Goal: Transaction & Acquisition: Obtain resource

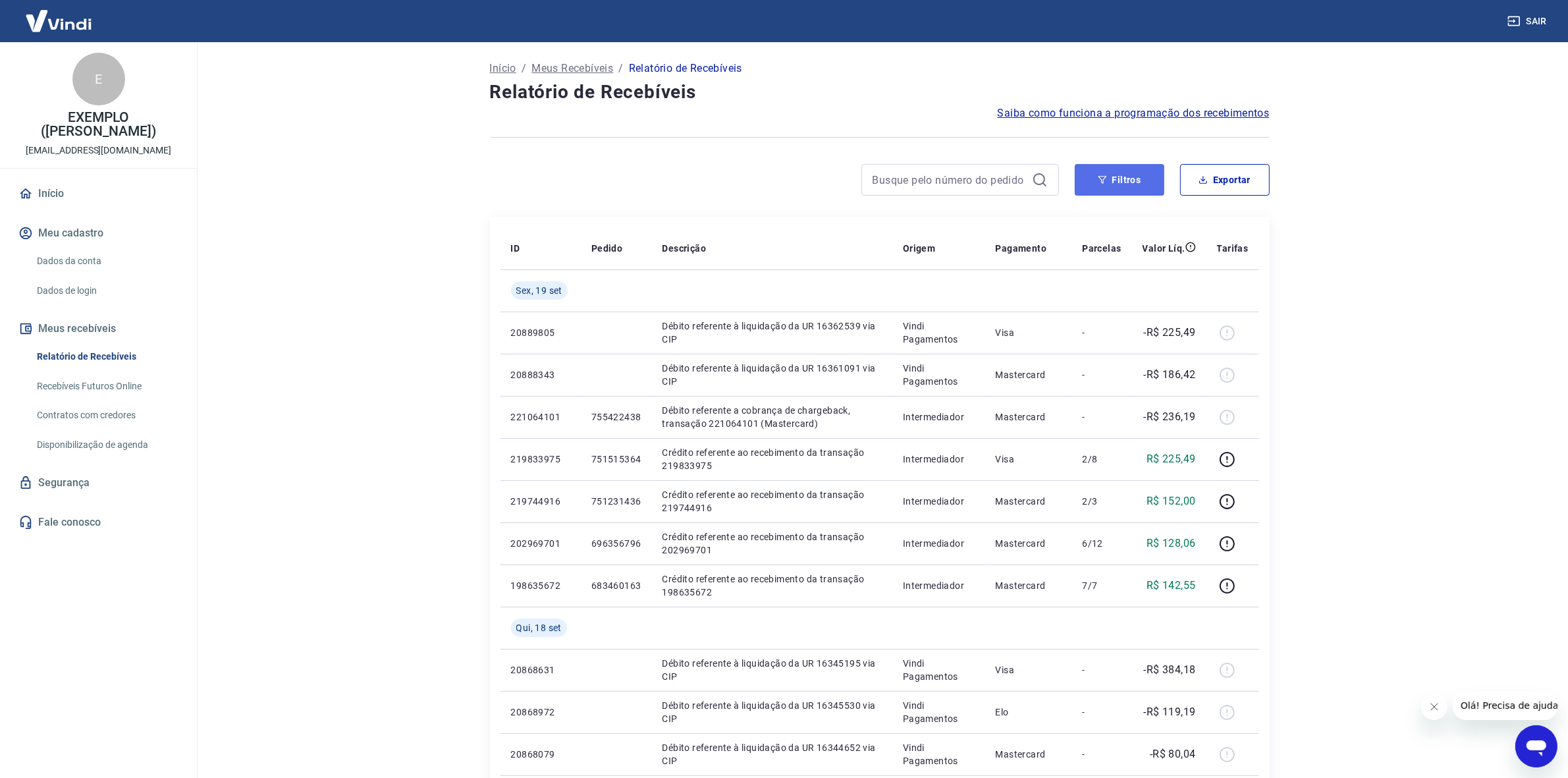
click at [1097, 185] on button "Filtros" at bounding box center [1119, 180] width 89 height 32
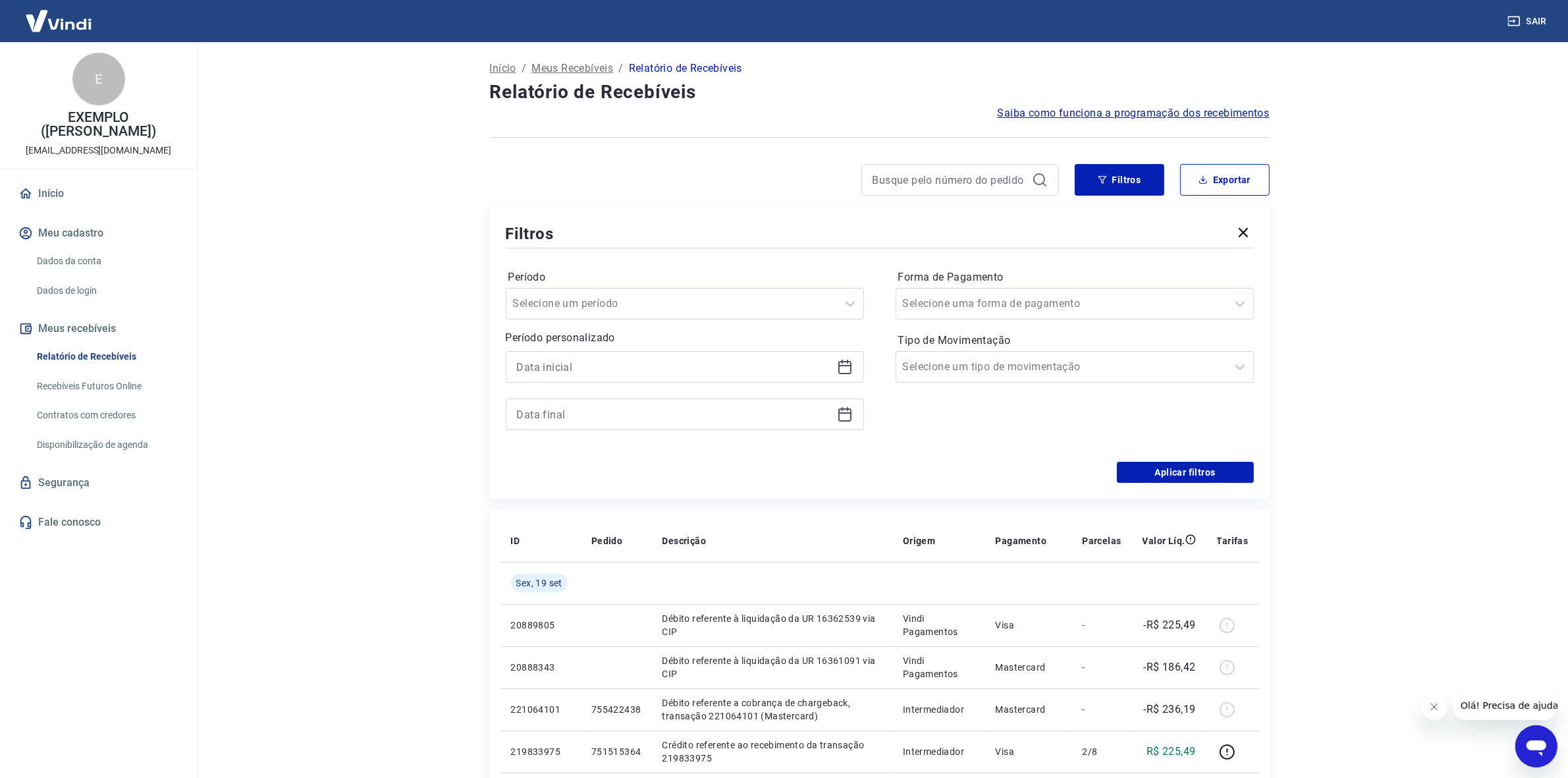
click at [837, 372] on icon at bounding box center [845, 367] width 16 height 16
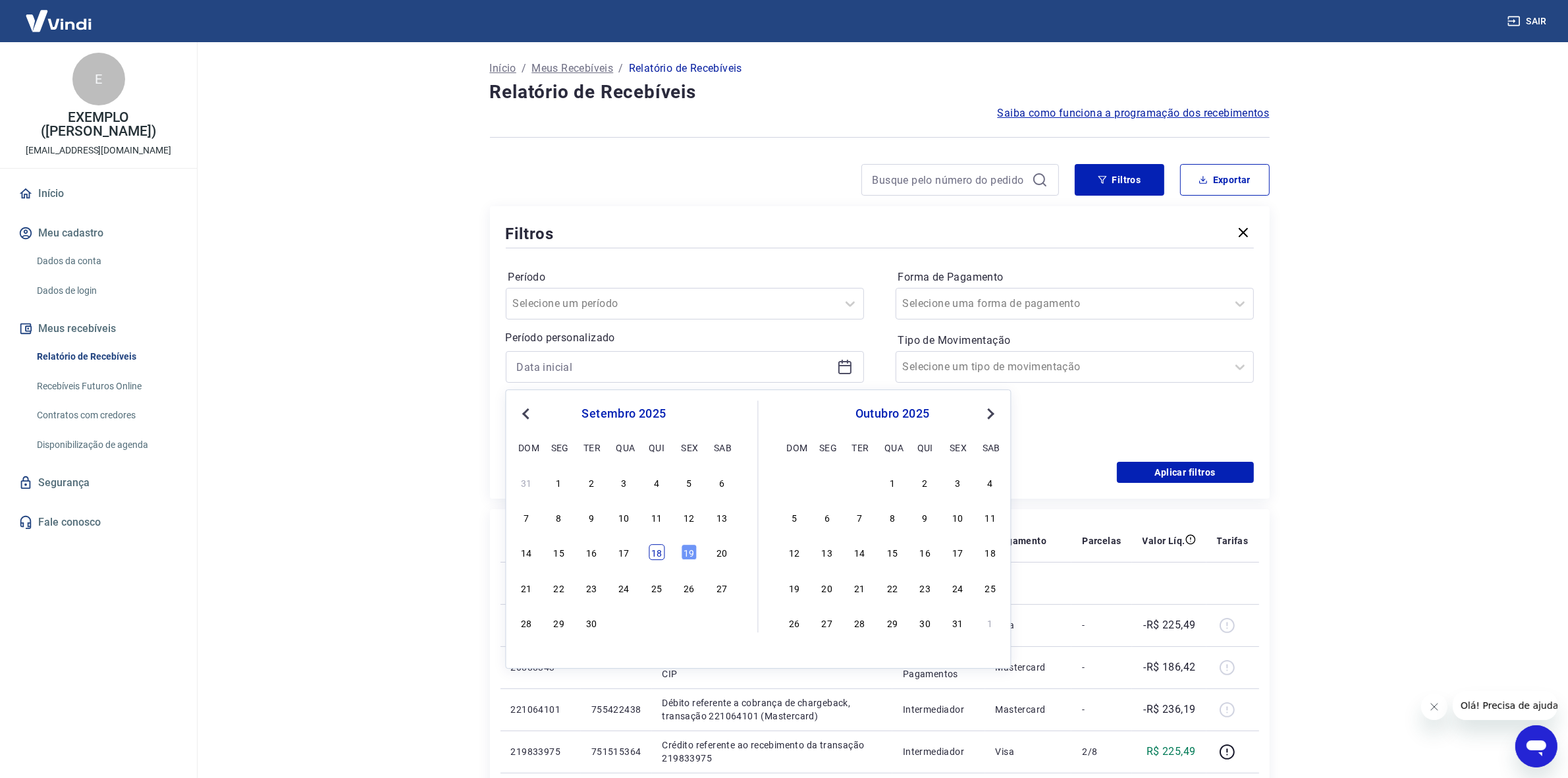
click at [658, 548] on div "18" at bounding box center [656, 553] width 16 height 16
type input "[DATE]"
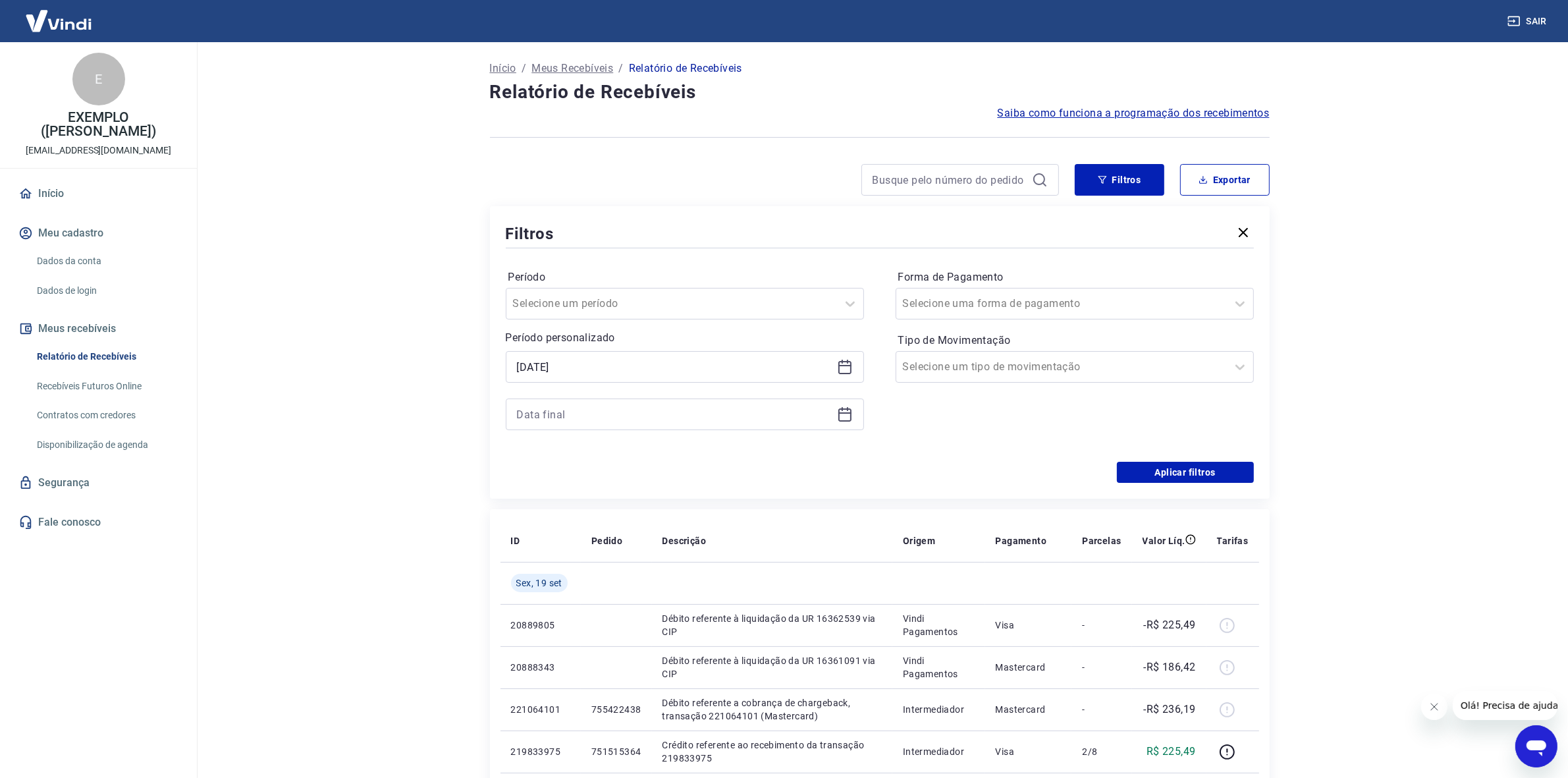
click at [844, 414] on icon at bounding box center [845, 415] width 16 height 16
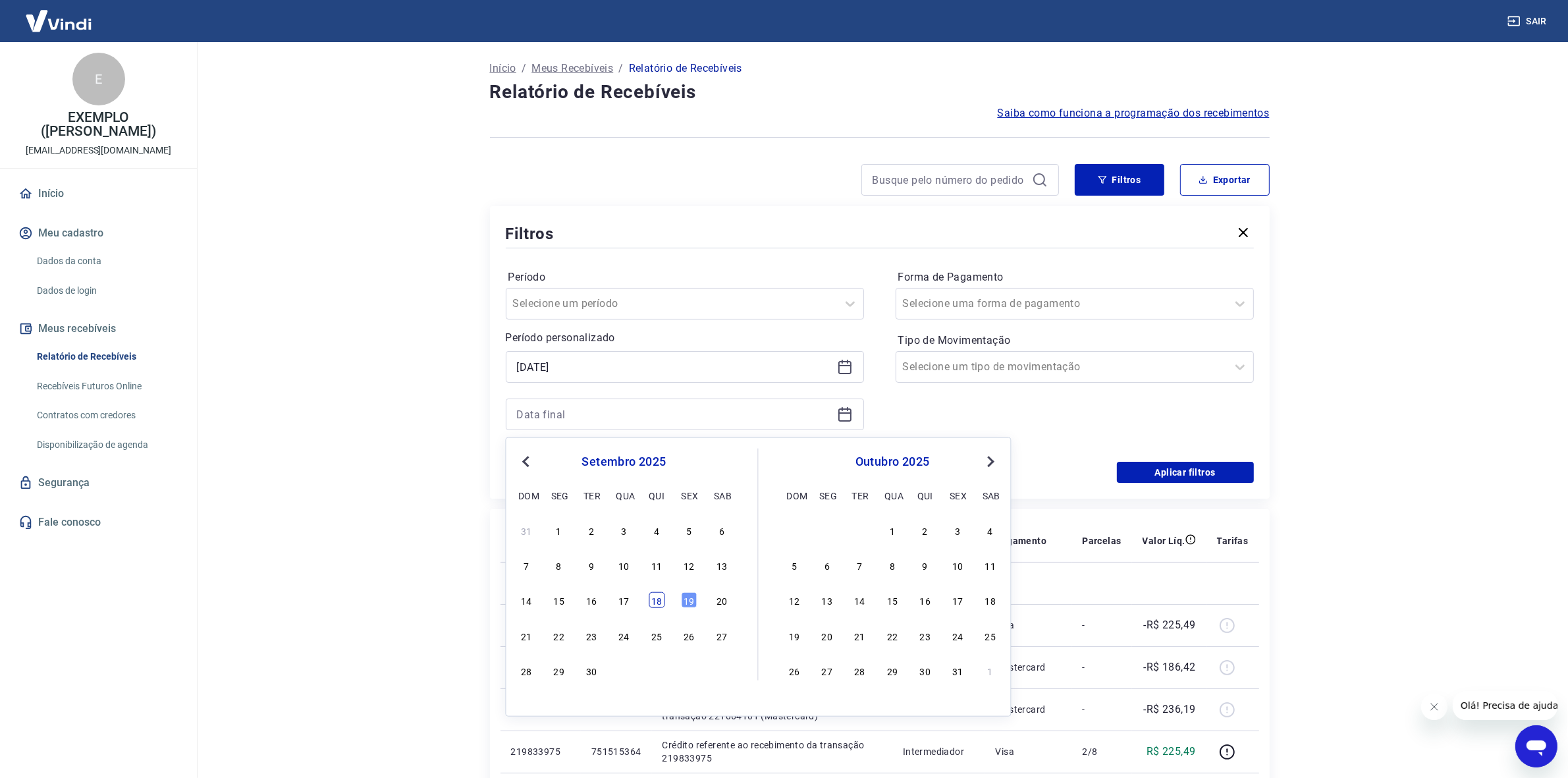
click at [650, 600] on div "18" at bounding box center [656, 600] width 16 height 16
type input "[DATE]"
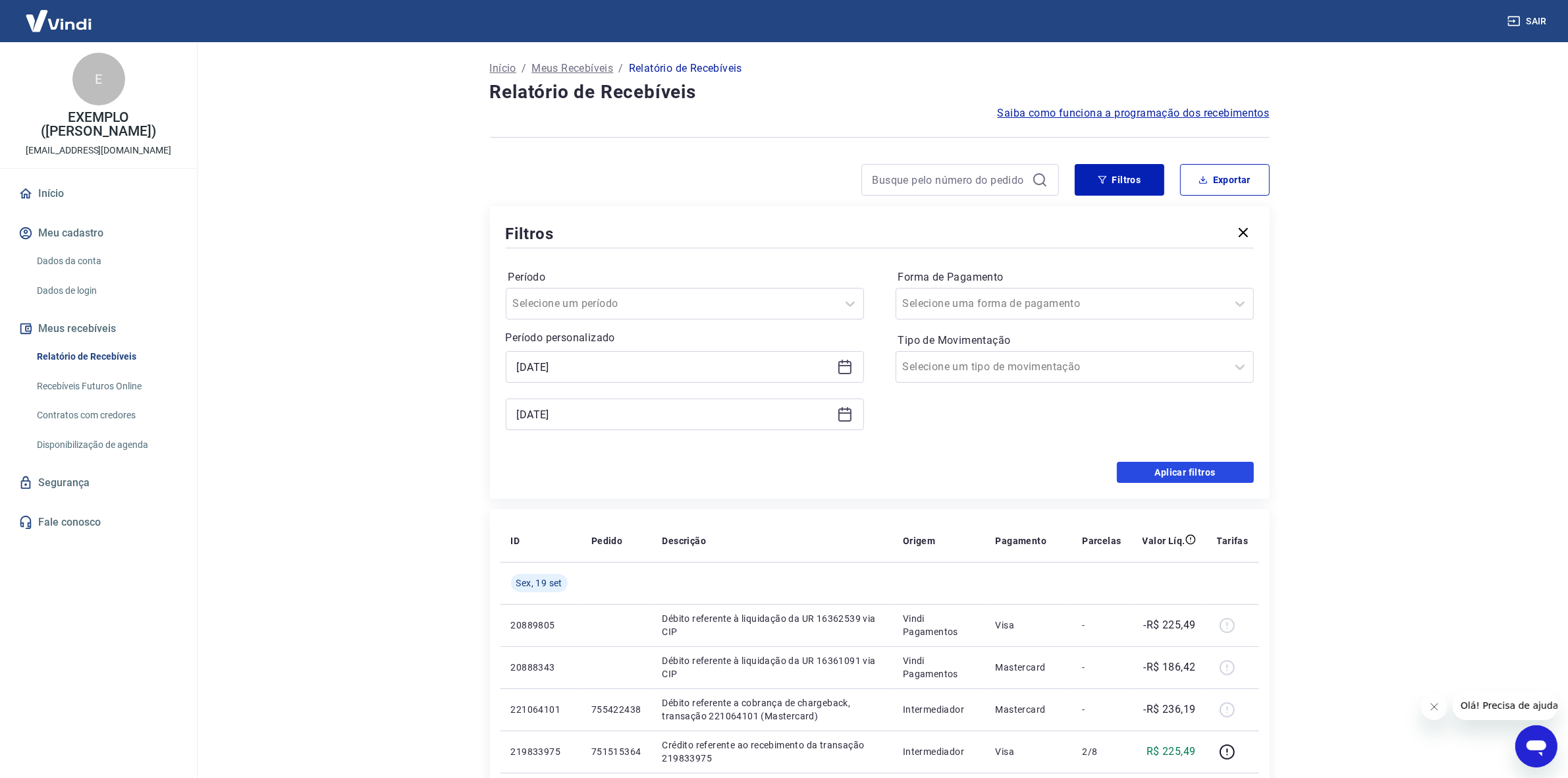
click at [1186, 477] on button "Aplicar filtros" at bounding box center [1185, 471] width 137 height 21
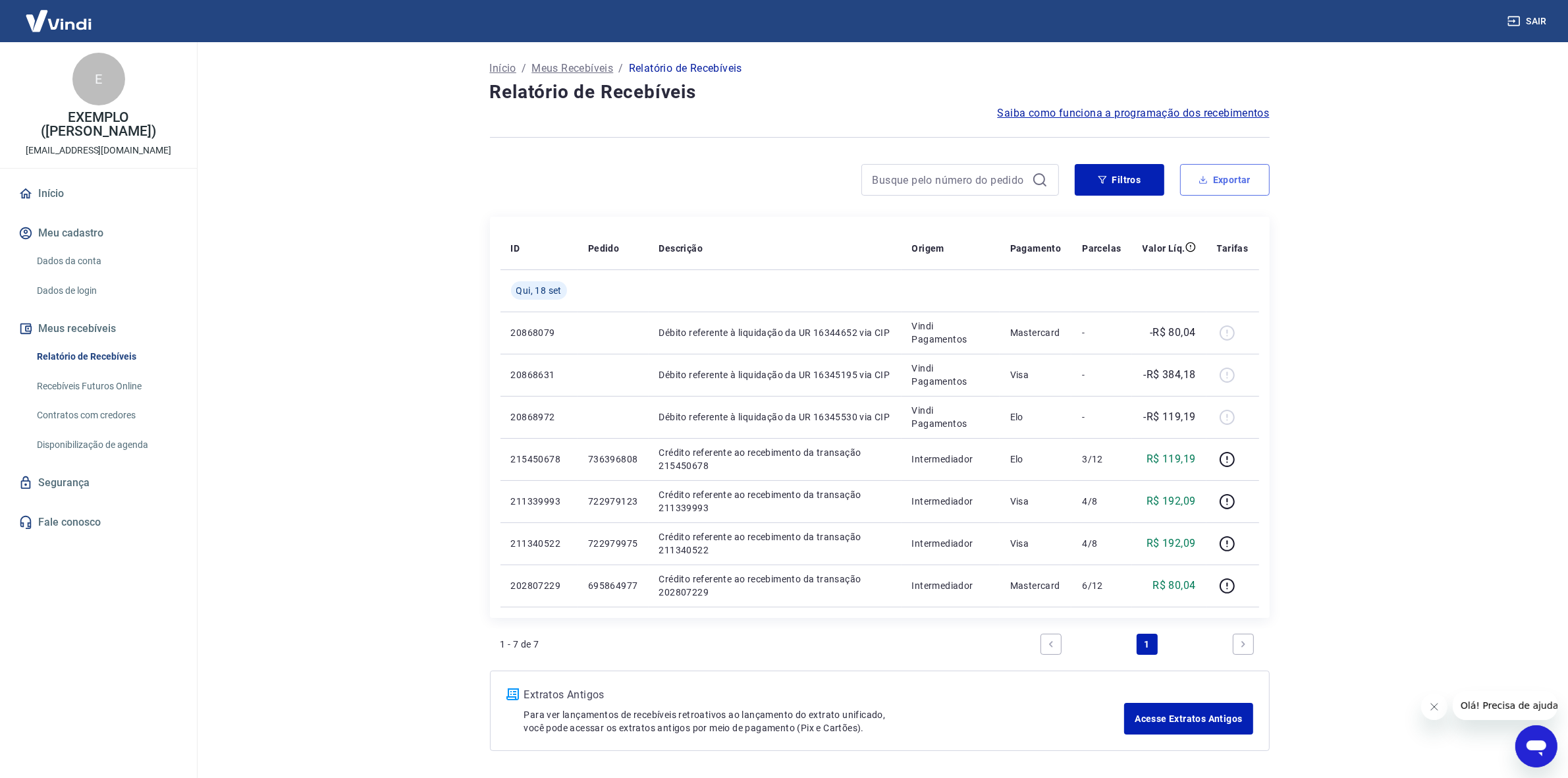
click at [1256, 166] on button "Exportar" at bounding box center [1225, 180] width 89 height 32
type input "[DATE]"
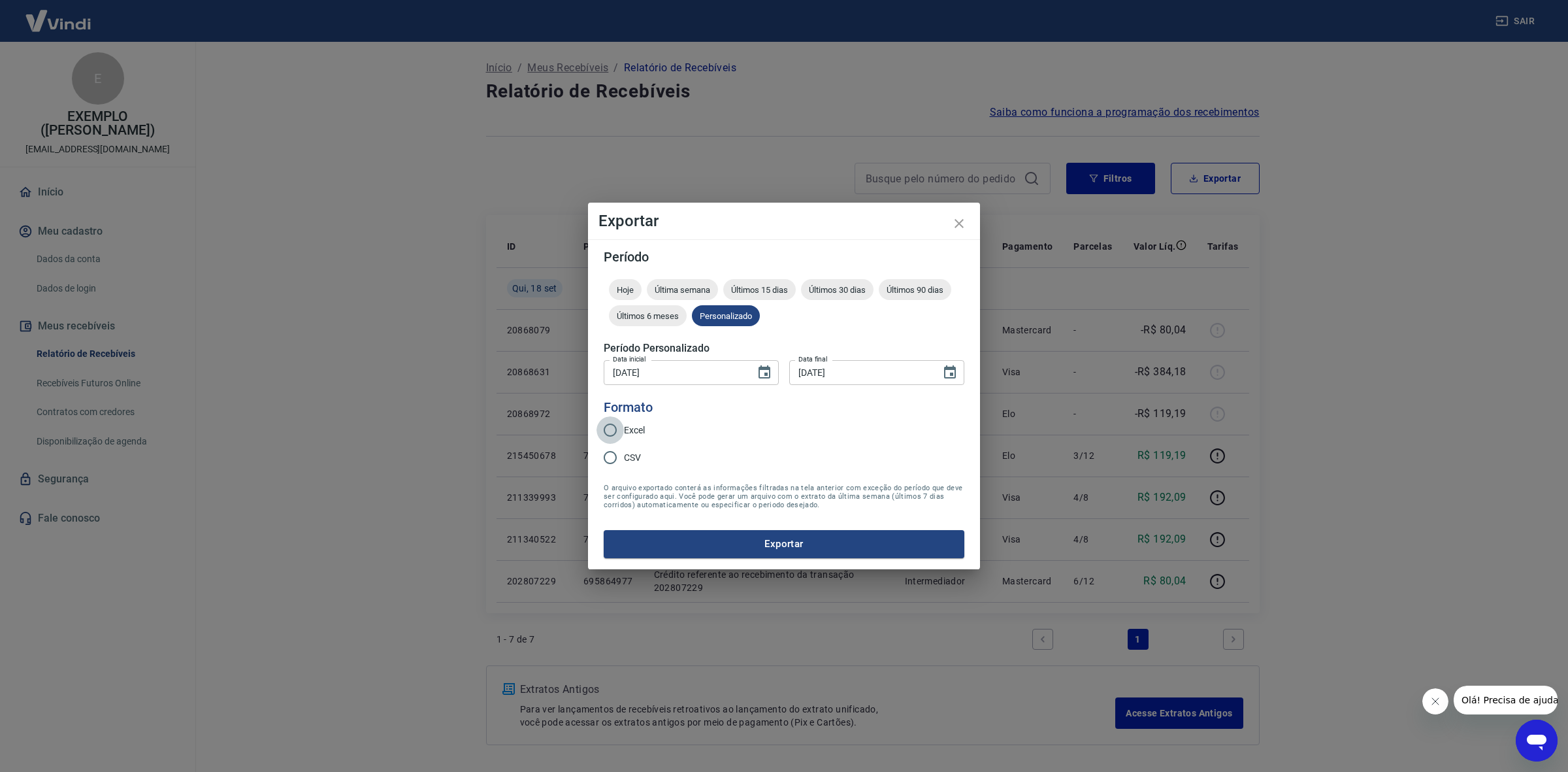
click at [609, 425] on input "Excel" at bounding box center [610, 430] width 27 height 27
radio input "true"
click at [783, 543] on button "Exportar" at bounding box center [783, 543] width 361 height 27
